Goal: Task Accomplishment & Management: Manage account settings

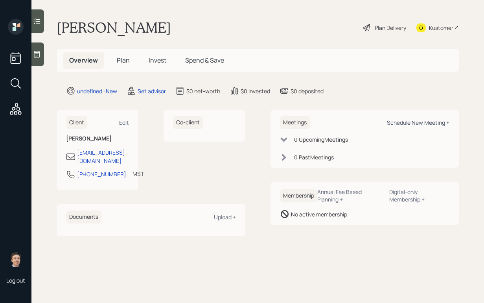
click at [432, 125] on div "Schedule New Meeting +" at bounding box center [418, 122] width 63 height 7
select select "round-[PERSON_NAME]"
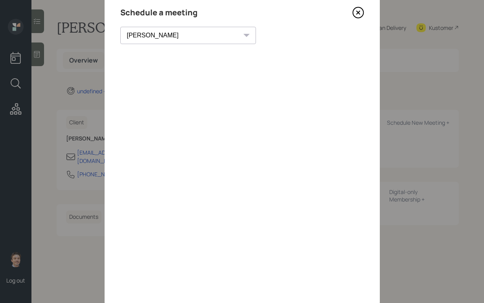
scroll to position [29, 0]
click at [356, 11] on icon at bounding box center [357, 12] width 3 height 3
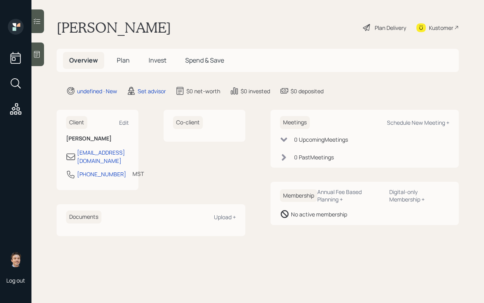
click at [44, 63] on main "[PERSON_NAME] Plan Delivery Kustomer Overview Plan Invest Spend & Save undefine…" at bounding box center [257, 151] width 453 height 303
click at [41, 60] on div at bounding box center [37, 54] width 13 height 24
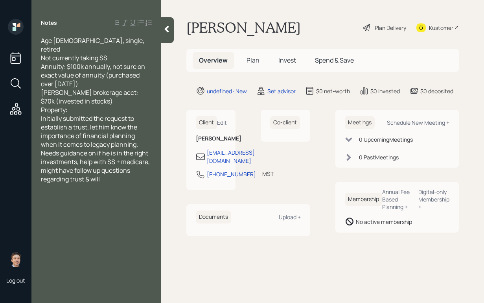
click at [101, 105] on div "Property:" at bounding box center [96, 109] width 111 height 9
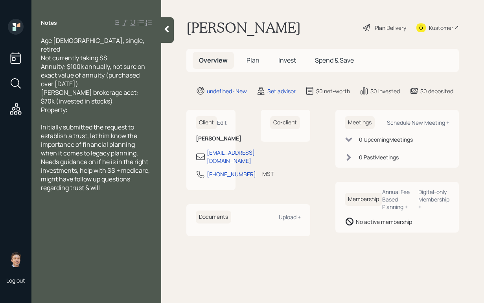
click at [166, 28] on icon at bounding box center [167, 29] width 4 height 7
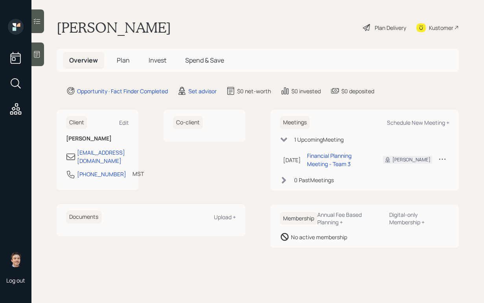
click at [37, 57] on icon at bounding box center [37, 54] width 8 height 8
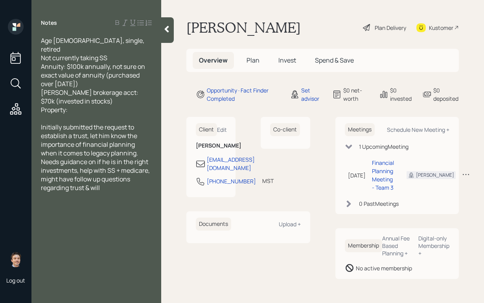
click at [166, 33] on div at bounding box center [167, 30] width 13 height 26
